Goal: Task Accomplishment & Management: Use online tool/utility

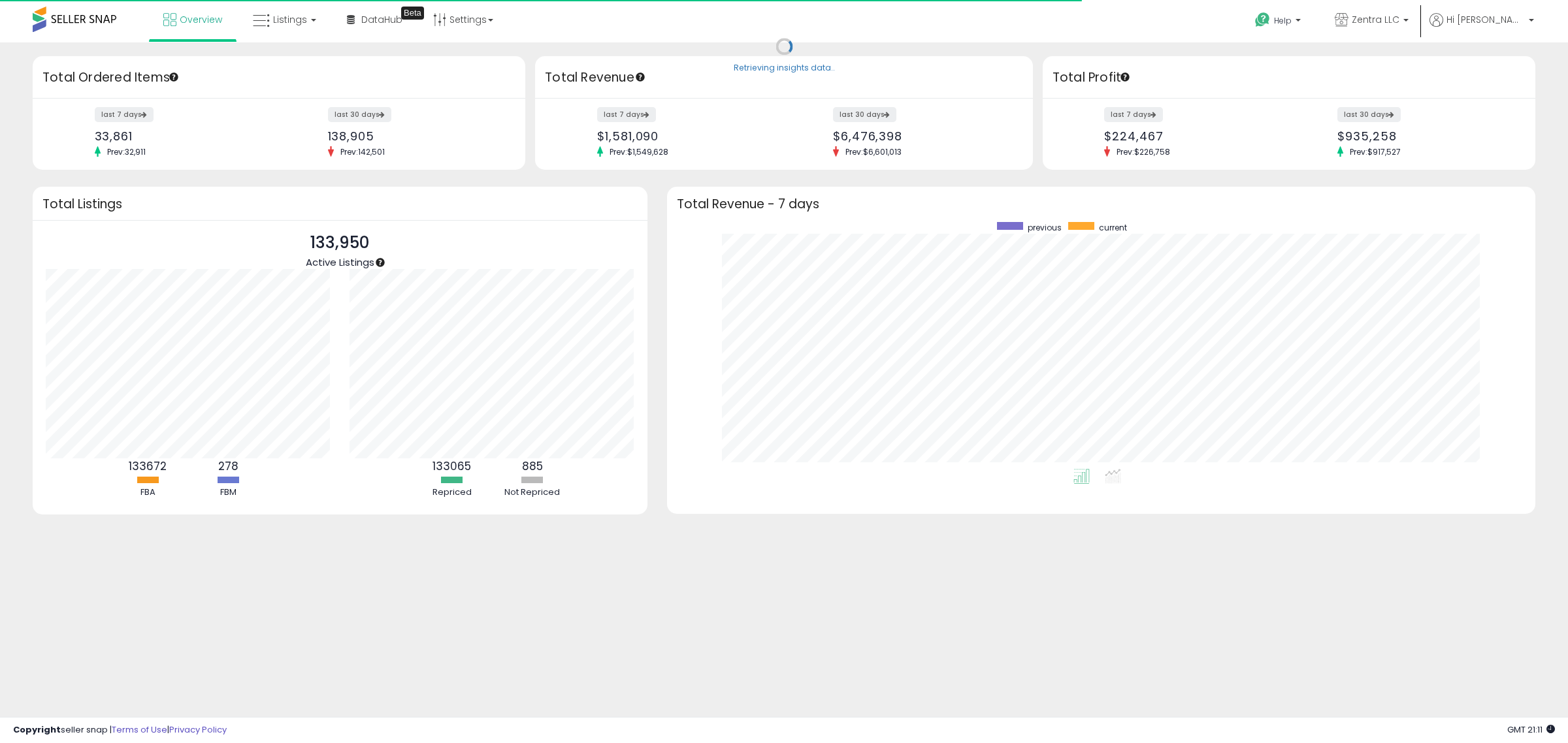
scroll to position [246, 843]
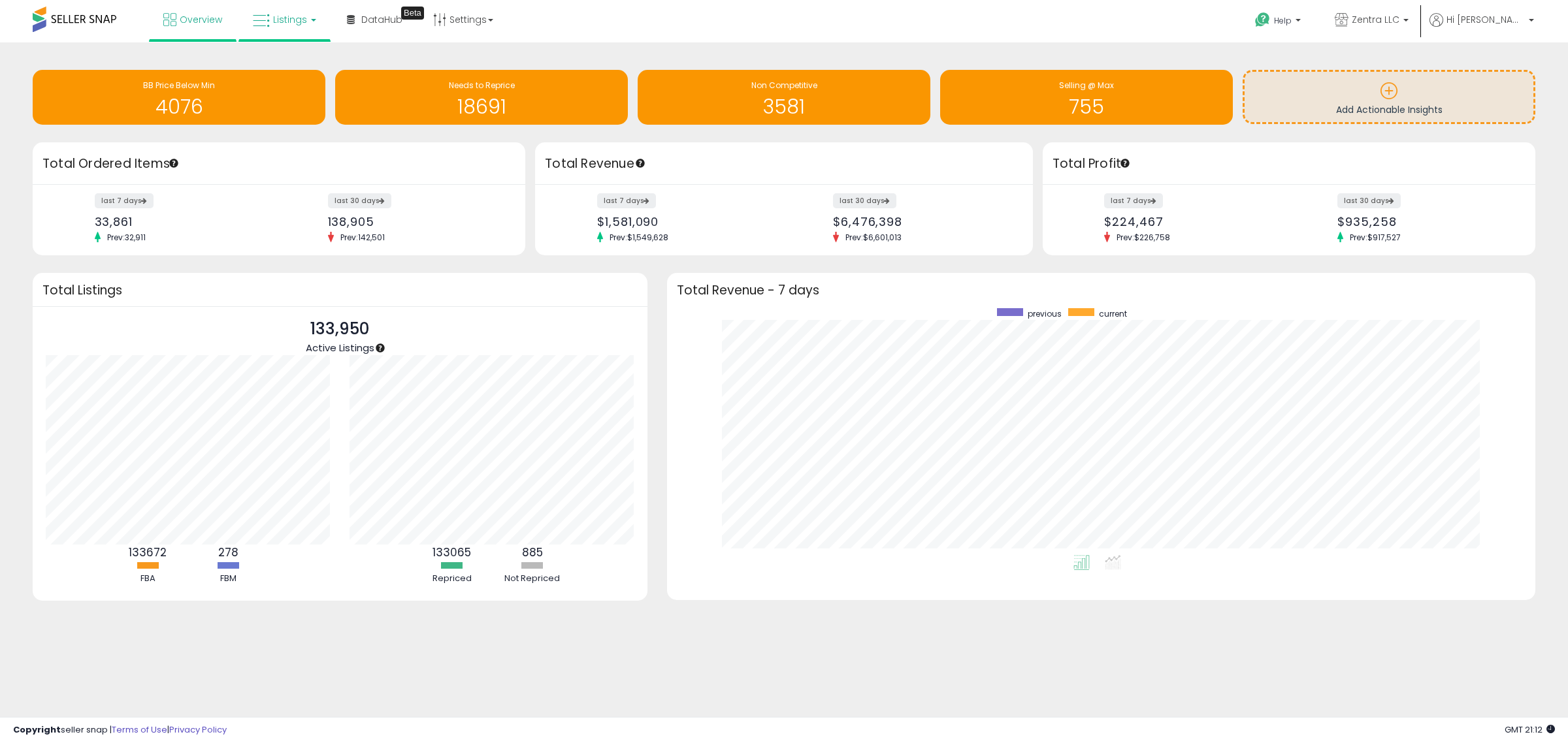
click at [288, 17] on span "Listings" at bounding box center [290, 19] width 34 height 13
click at [289, 72] on icon at bounding box center [294, 64] width 57 height 17
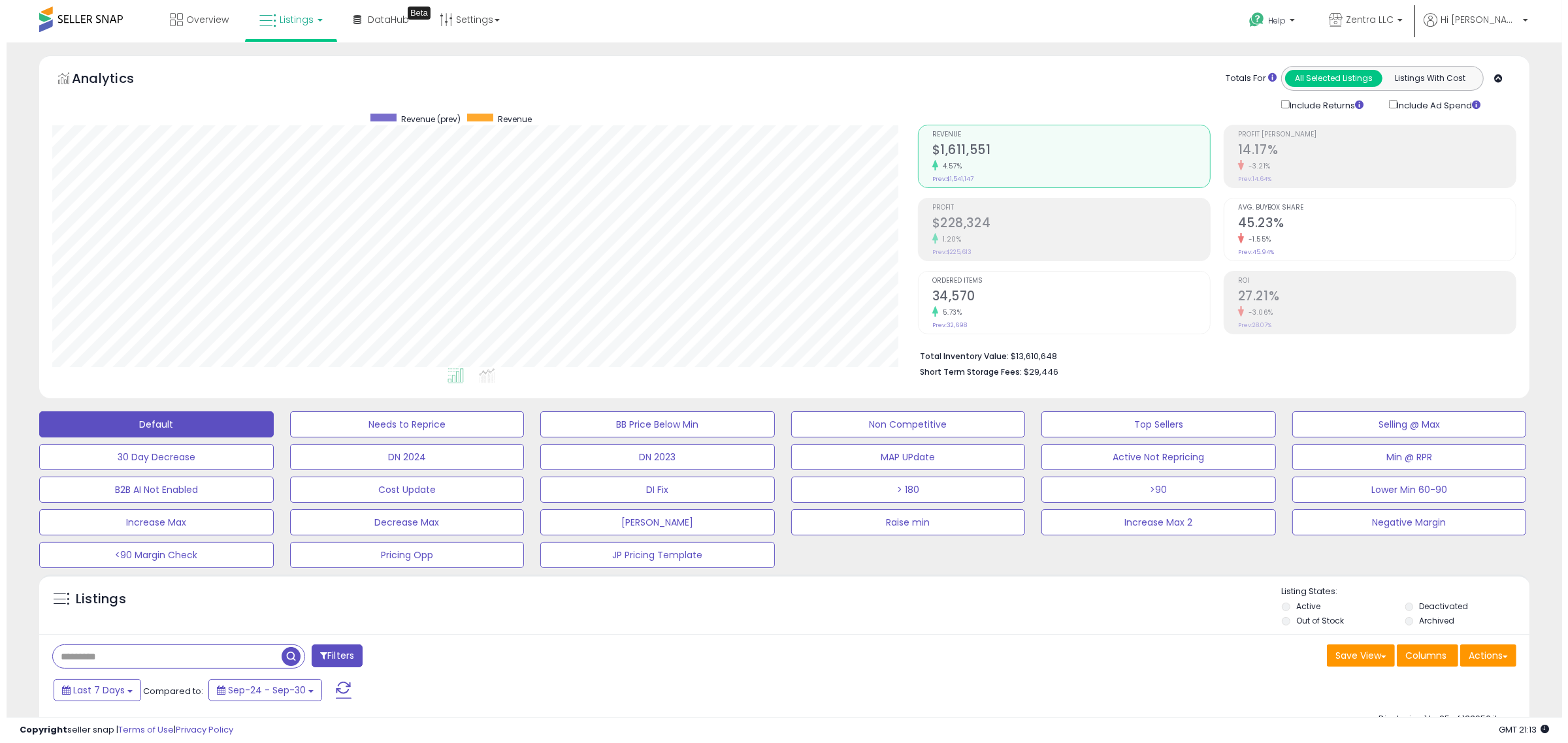
scroll to position [268, 865]
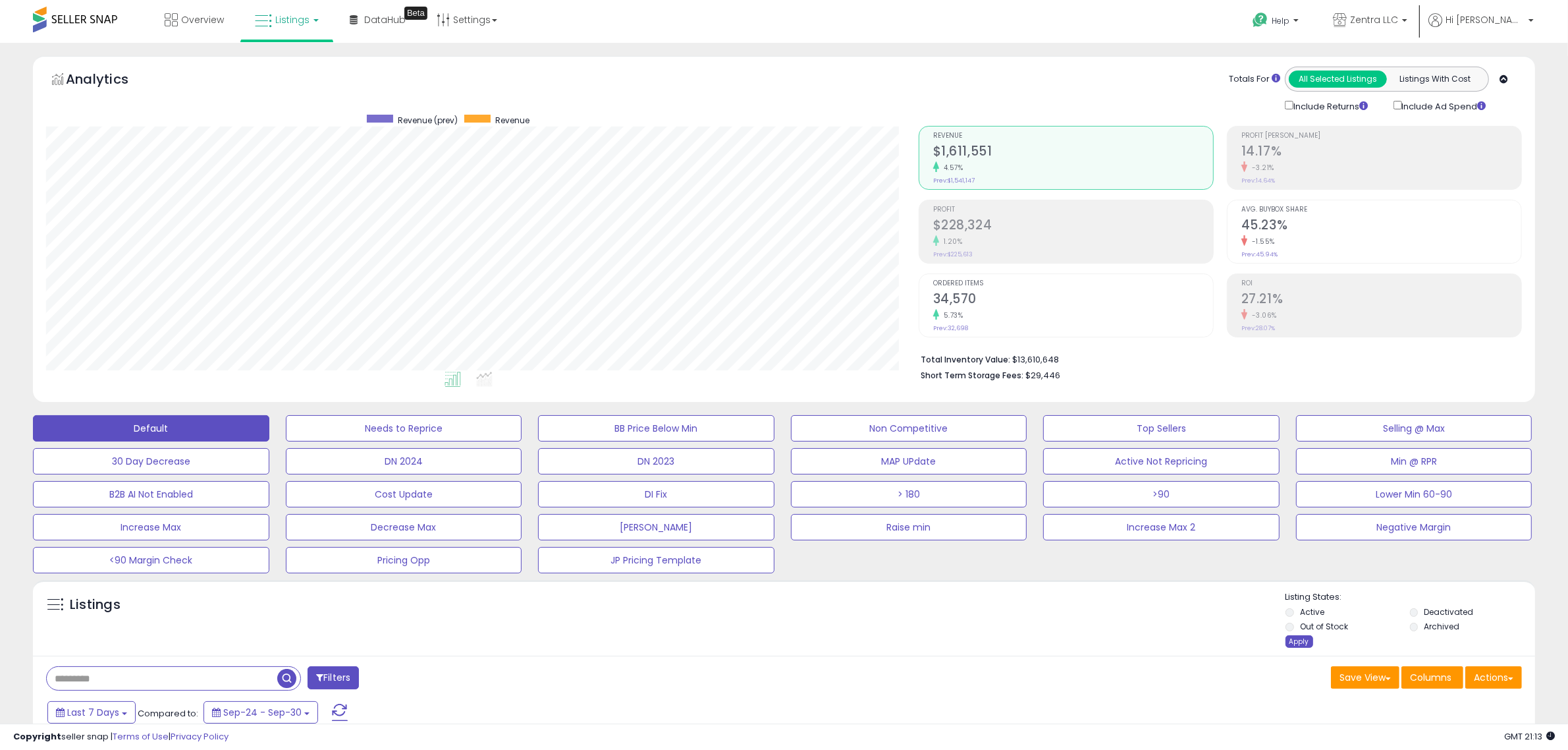
click at [1291, 638] on div "Apply" at bounding box center [1299, 642] width 28 height 12
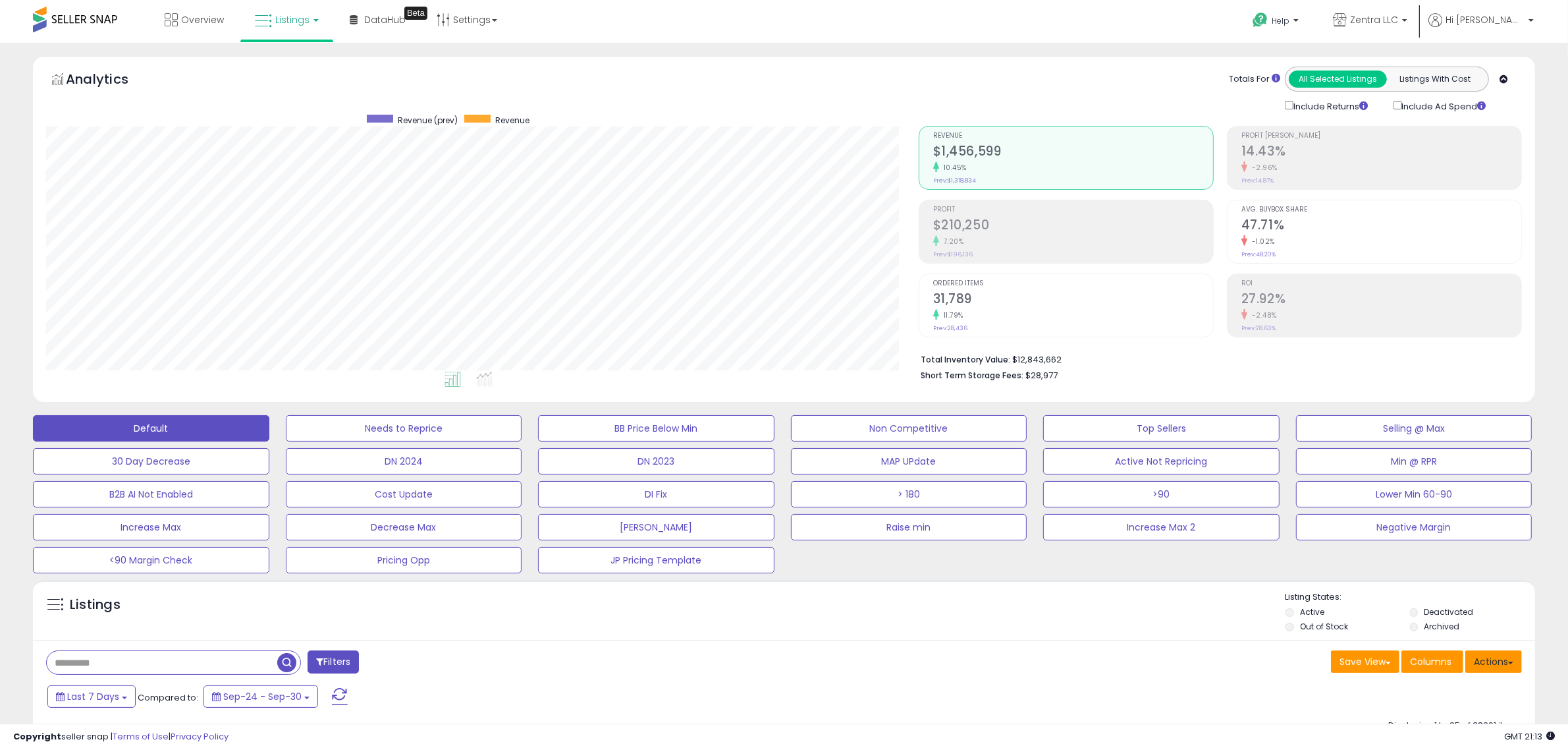
click at [1490, 651] on button "Actions" at bounding box center [1494, 661] width 57 height 22
click at [1413, 738] on link "Export Visible Columns" at bounding box center [1440, 745] width 144 height 20
